Goal: Transaction & Acquisition: Purchase product/service

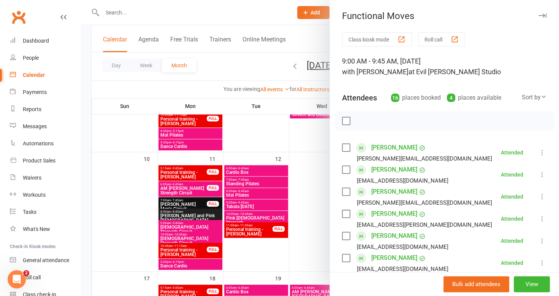
scroll to position [190, 0]
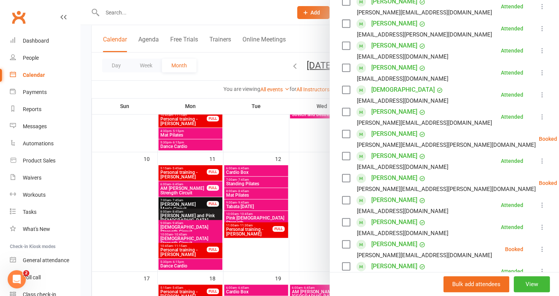
click at [258, 130] on div at bounding box center [320, 148] width 478 height 296
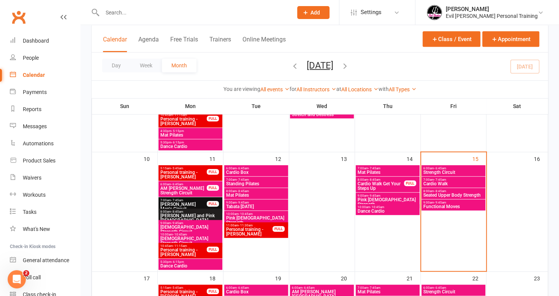
click at [452, 205] on span "Functional Moves" at bounding box center [453, 206] width 61 height 5
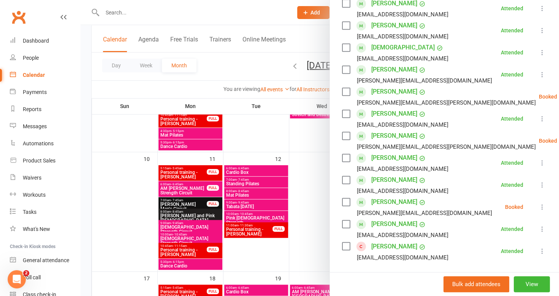
scroll to position [266, 0]
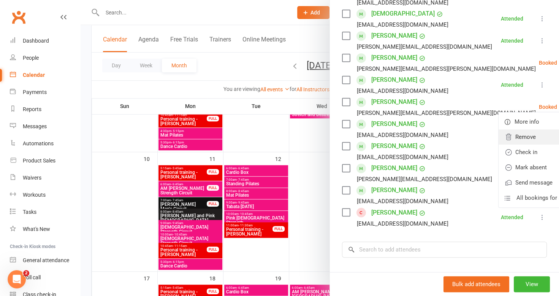
click at [498, 141] on link "Remove" at bounding box center [539, 136] width 82 height 15
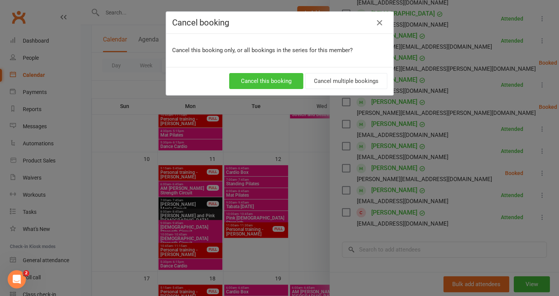
click at [276, 79] on button "Cancel this booking" at bounding box center [266, 81] width 74 height 16
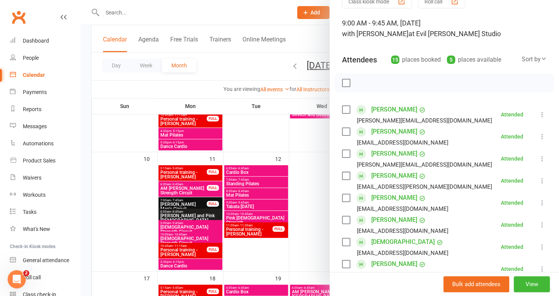
scroll to position [152, 0]
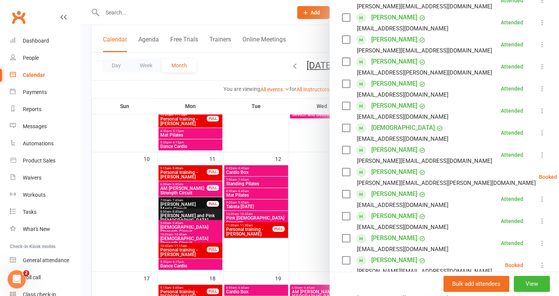
click at [89, 127] on div at bounding box center [320, 148] width 478 height 296
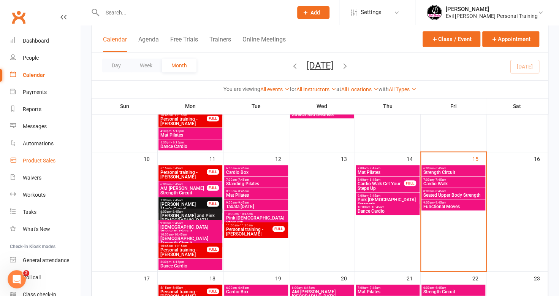
click at [42, 155] on link "Product Sales" at bounding box center [45, 160] width 70 height 17
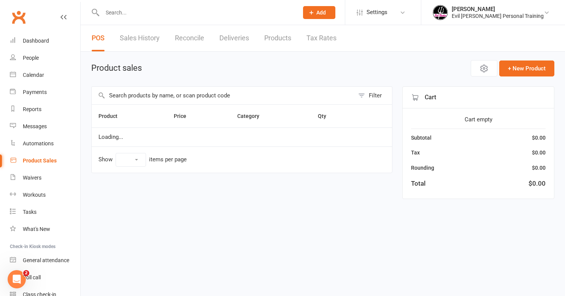
select select "50"
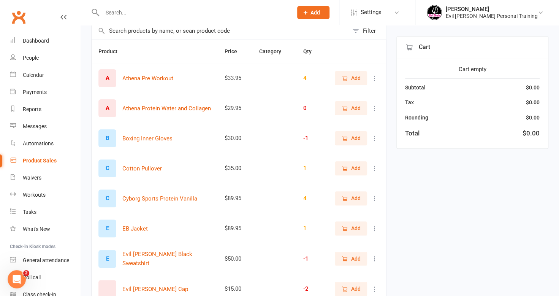
scroll to position [76, 0]
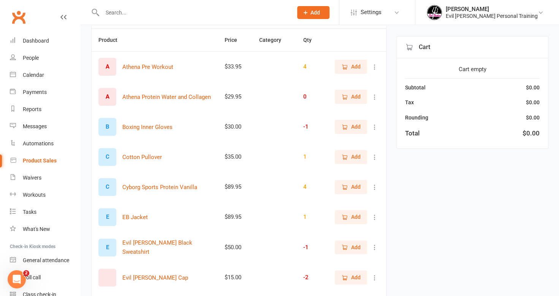
click at [374, 67] on icon at bounding box center [375, 67] width 8 height 8
click at [334, 84] on link "View / Edit" at bounding box center [335, 80] width 75 height 15
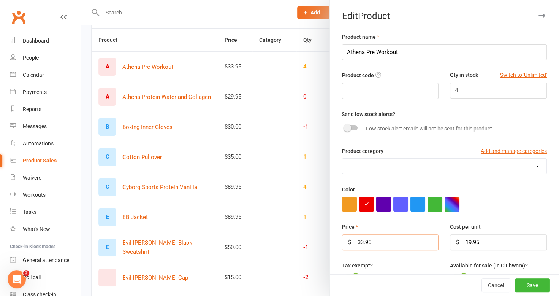
click at [361, 240] on input "33.95" at bounding box center [390, 242] width 97 height 16
click at [477, 239] on input "19.95" at bounding box center [498, 242] width 97 height 16
type input "1"
type input "39.95"
click at [375, 241] on input "33.95" at bounding box center [390, 242] width 97 height 16
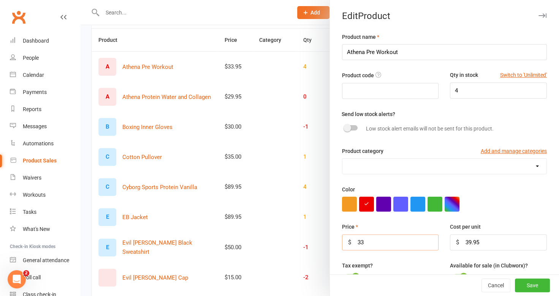
type input "3"
type input "40"
click at [530, 286] on button "Save" at bounding box center [532, 285] width 35 height 14
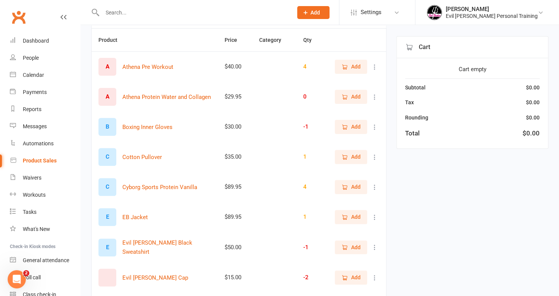
click at [373, 97] on icon at bounding box center [375, 97] width 8 height 8
click at [346, 112] on link "View / Edit" at bounding box center [335, 110] width 75 height 15
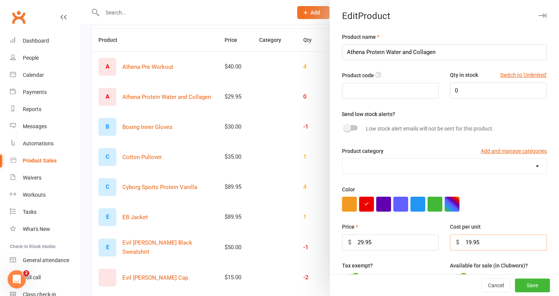
click at [473, 237] on input "19.95" at bounding box center [498, 242] width 97 height 16
type input "1"
type input "40.00"
click at [392, 240] on input "29.95" at bounding box center [390, 242] width 97 height 16
type input "2"
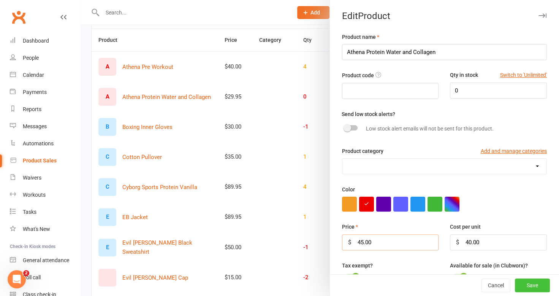
type input "45.00"
click at [523, 280] on button "Save" at bounding box center [532, 285] width 35 height 14
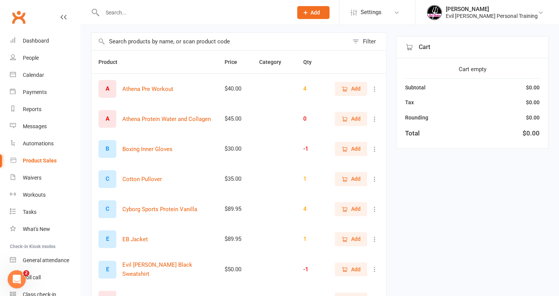
scroll to position [0, 0]
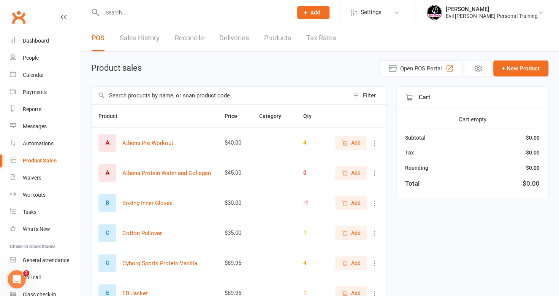
click at [375, 174] on icon at bounding box center [375, 173] width 8 height 8
click at [335, 191] on link "View / Edit" at bounding box center [335, 186] width 75 height 15
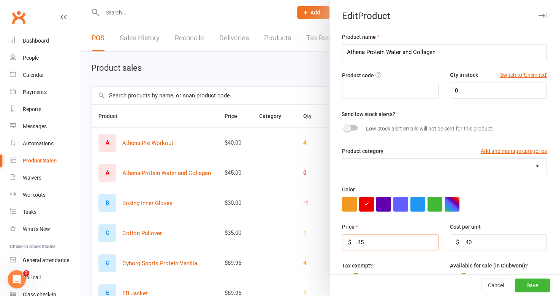
click at [372, 240] on input "45" at bounding box center [390, 242] width 97 height 16
type input "4"
type input "32"
click at [473, 240] on input "40" at bounding box center [498, 242] width 97 height 16
type input "4"
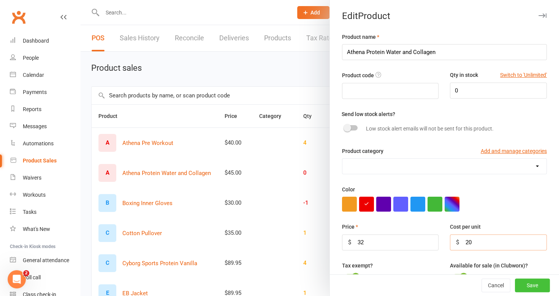
type input "20"
click at [517, 282] on button "Save" at bounding box center [532, 285] width 35 height 14
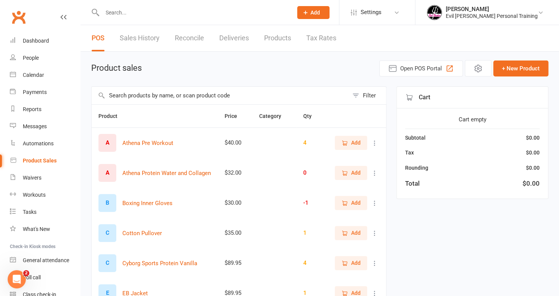
click at [374, 141] on icon at bounding box center [375, 143] width 8 height 8
click at [351, 155] on link "View / Edit" at bounding box center [335, 156] width 75 height 15
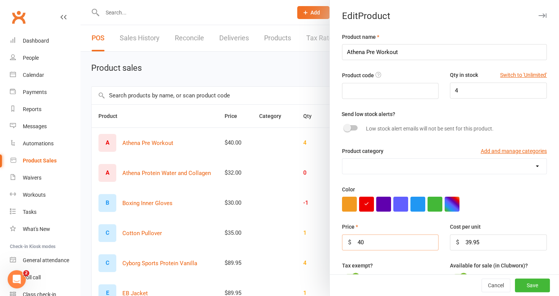
click at [362, 244] on input "40" at bounding box center [390, 242] width 97 height 16
type input "4"
type input "32"
click at [483, 239] on input "39.95" at bounding box center [498, 242] width 97 height 16
type input "3"
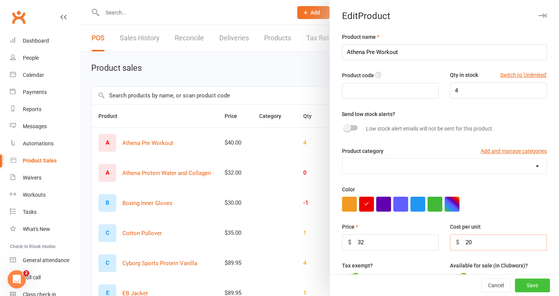
type input "20"
click at [527, 284] on button "Save" at bounding box center [532, 285] width 35 height 14
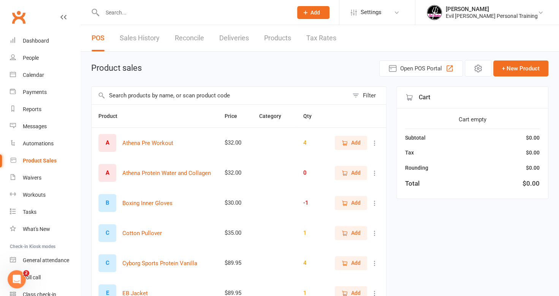
click at [150, 12] on input "text" at bounding box center [193, 12] width 187 height 11
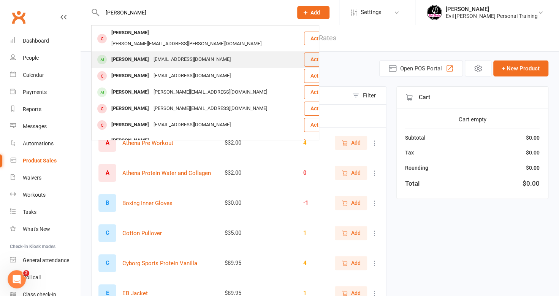
type input "pauli"
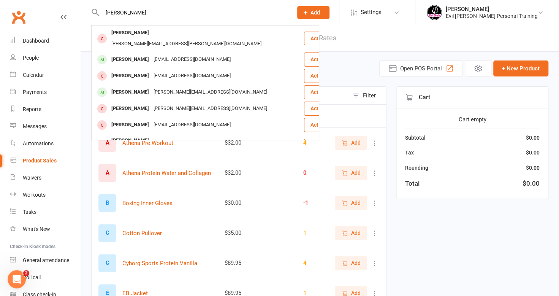
click at [133, 54] on div "Pauline Trump" at bounding box center [130, 59] width 42 height 11
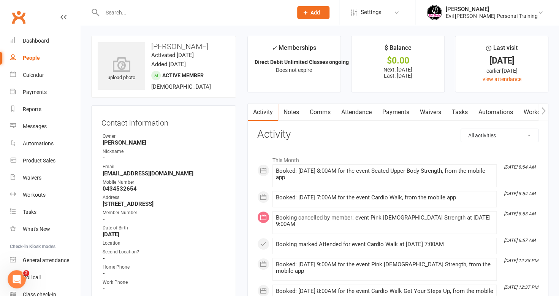
click at [395, 111] on link "Payments" at bounding box center [396, 111] width 38 height 17
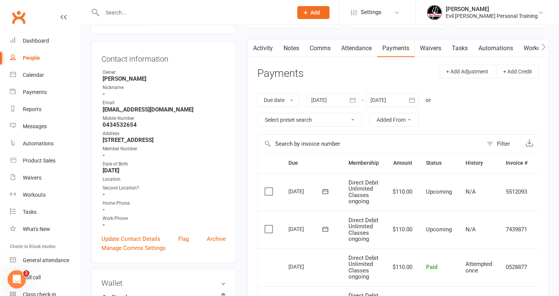
scroll to position [114, 0]
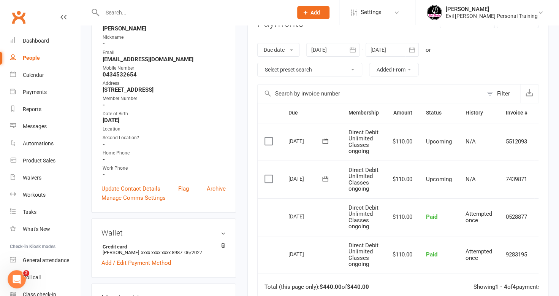
click at [339, 52] on div at bounding box center [332, 50] width 53 height 14
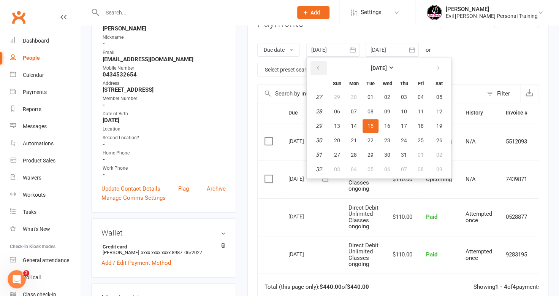
click at [318, 65] on icon "button" at bounding box center [317, 68] width 5 height 6
click at [320, 69] on icon "button" at bounding box center [317, 68] width 5 height 6
click at [339, 108] on span "02" at bounding box center [337, 111] width 6 height 6
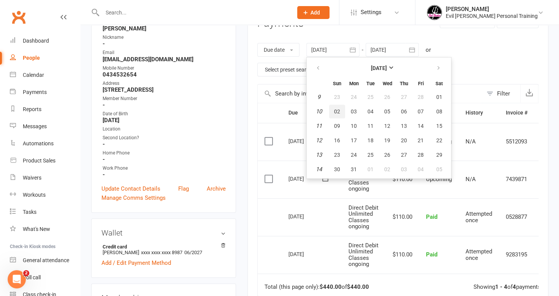
type input "02 Mar 2025"
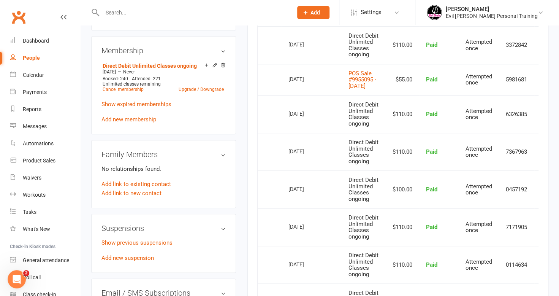
scroll to position [342, 0]
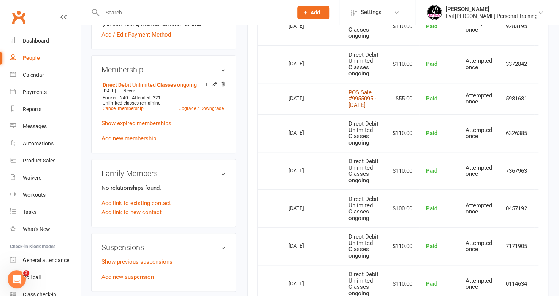
click at [356, 102] on link "POS Sale #9955095 - July 01, 2025" at bounding box center [362, 98] width 28 height 19
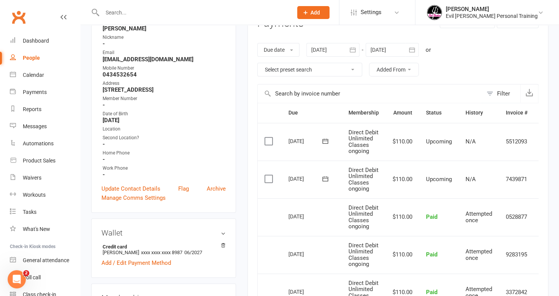
scroll to position [0, 0]
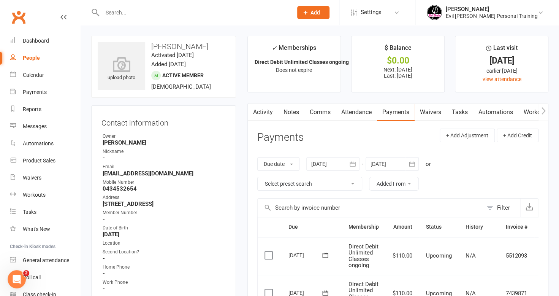
click at [122, 4] on div at bounding box center [189, 12] width 196 height 25
click at [140, 21] on div at bounding box center [189, 12] width 196 height 25
click at [141, 17] on input "text" at bounding box center [193, 12] width 187 height 11
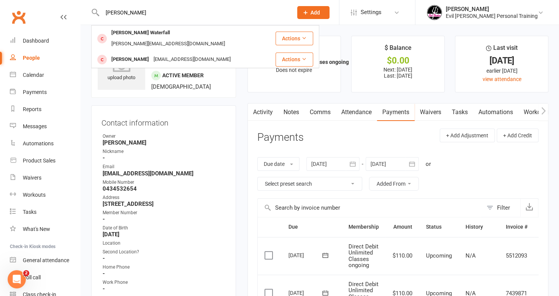
click at [124, 12] on input "liz h" at bounding box center [193, 12] width 187 height 11
type input "l"
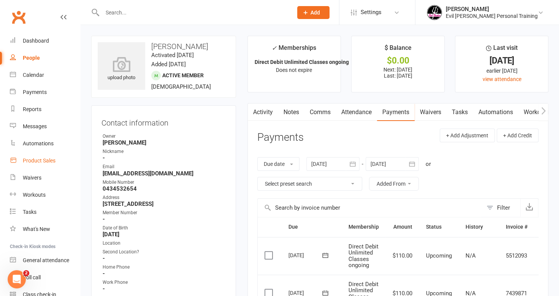
click at [37, 157] on div "Product Sales" at bounding box center [39, 160] width 33 height 6
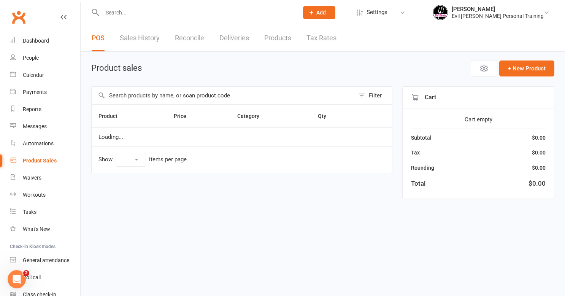
select select "50"
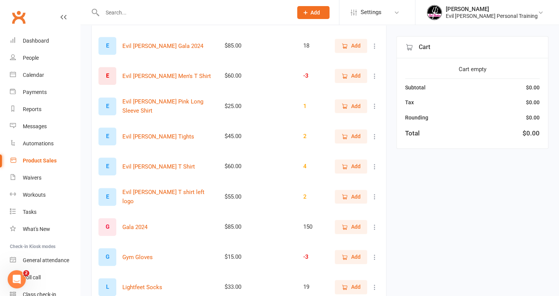
scroll to position [342, 0]
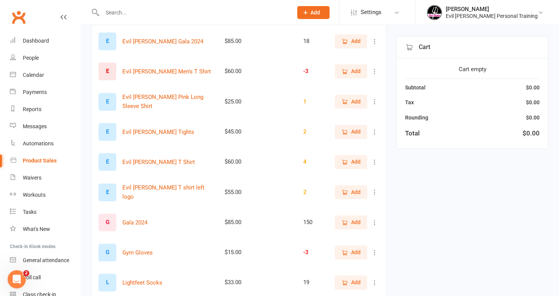
click at [343, 192] on icon "button" at bounding box center [344, 192] width 4 height 4
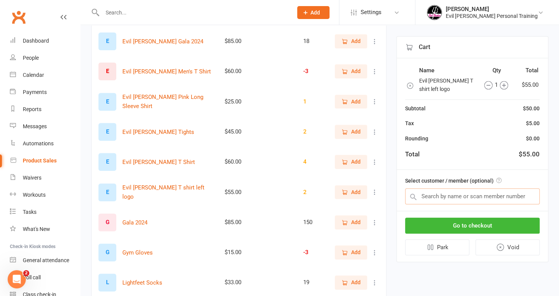
click at [467, 188] on input "text" at bounding box center [472, 196] width 134 height 16
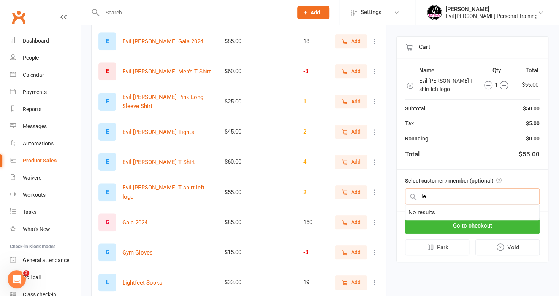
type input "l"
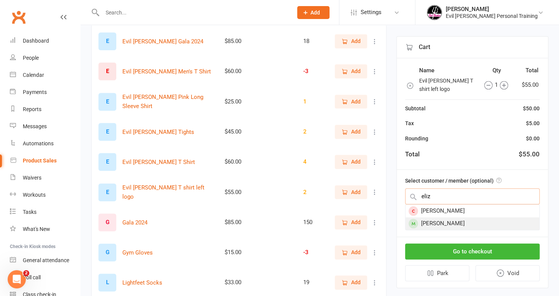
type input "eliz"
click at [449, 221] on div "Elizabeth Hodgkin" at bounding box center [472, 223] width 134 height 13
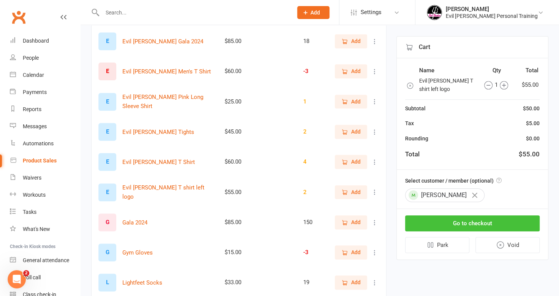
click at [449, 221] on button "Go to checkout" at bounding box center [472, 223] width 134 height 16
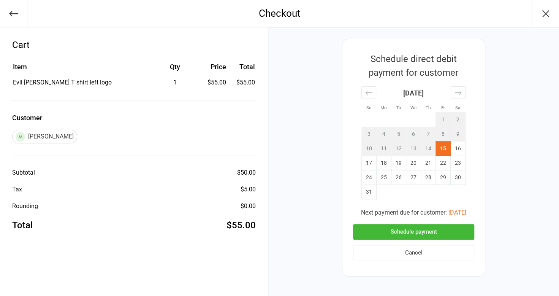
click at [403, 231] on button "Schedule payment" at bounding box center [413, 232] width 121 height 16
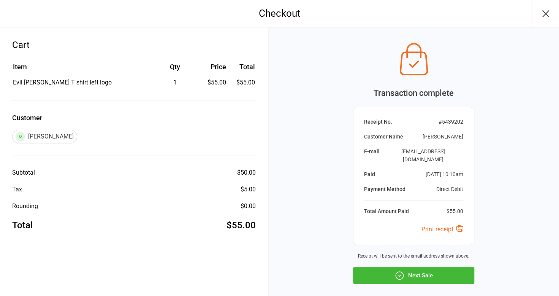
click at [423, 267] on button "Next Sale" at bounding box center [413, 275] width 121 height 17
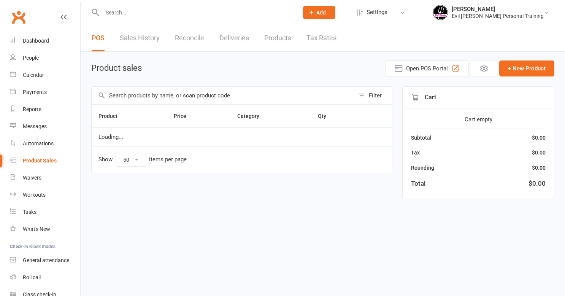
select select "50"
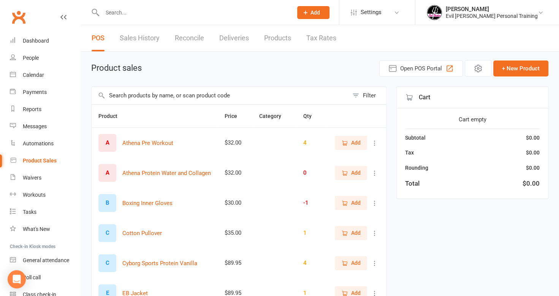
click at [133, 17] on div at bounding box center [189, 12] width 196 height 25
click at [138, 11] on input "text" at bounding box center [193, 12] width 187 height 11
click at [350, 266] on span "Add" at bounding box center [350, 262] width 19 height 8
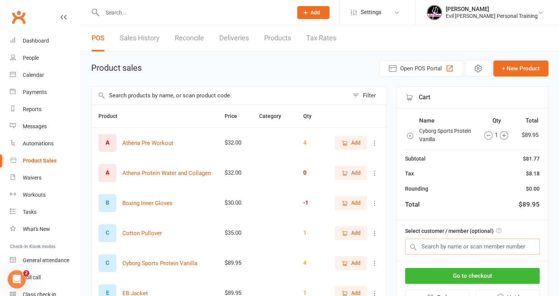
click at [449, 245] on input "text" at bounding box center [472, 246] width 134 height 16
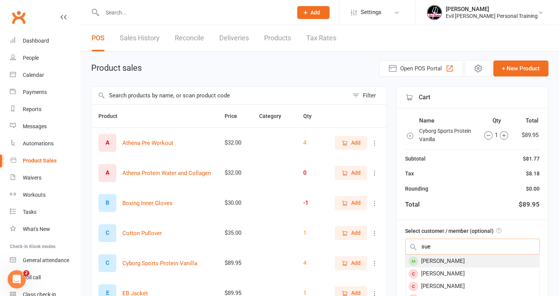
scroll to position [38, 0]
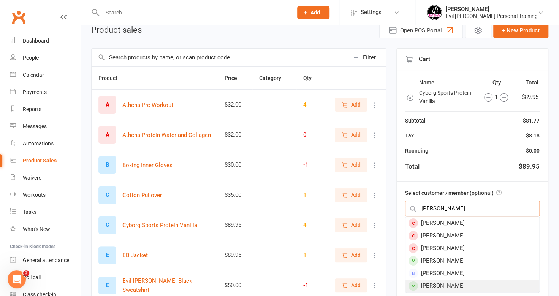
type input "suesan"
click at [436, 282] on div "Susan Harvey" at bounding box center [472, 285] width 134 height 13
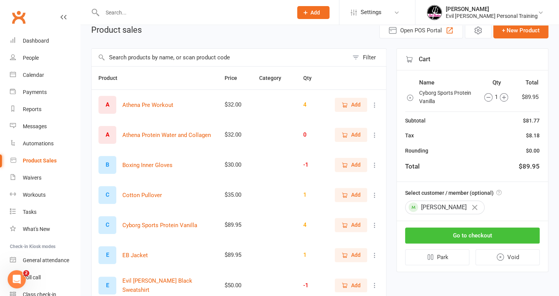
click at [466, 235] on button "Go to checkout" at bounding box center [472, 235] width 134 height 16
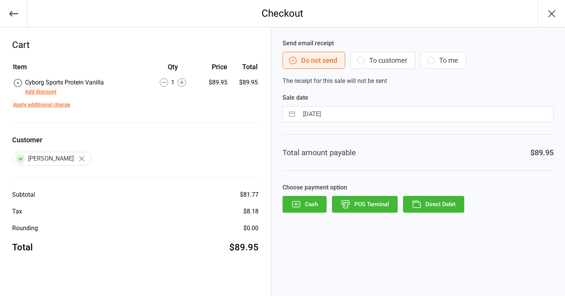
click at [397, 56] on button "To customer" at bounding box center [382, 60] width 65 height 17
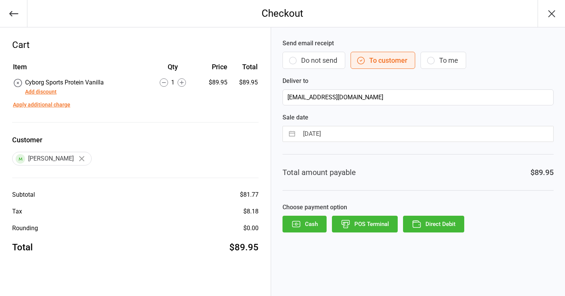
click at [444, 222] on button "Direct Debit" at bounding box center [433, 223] width 61 height 17
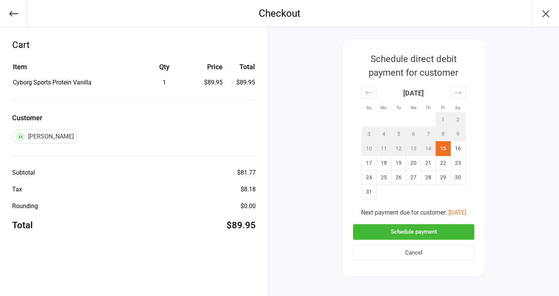
click at [443, 231] on button "Schedule payment" at bounding box center [413, 232] width 121 height 16
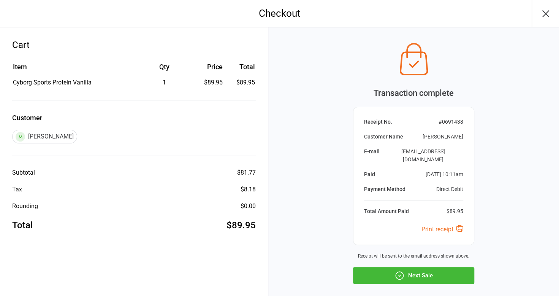
click at [444, 267] on button "Next Sale" at bounding box center [413, 275] width 121 height 17
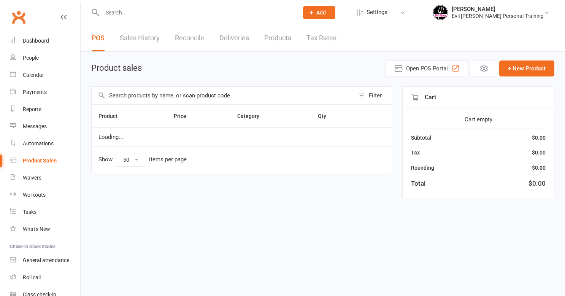
select select "50"
